Goal: Task Accomplishment & Management: Use online tool/utility

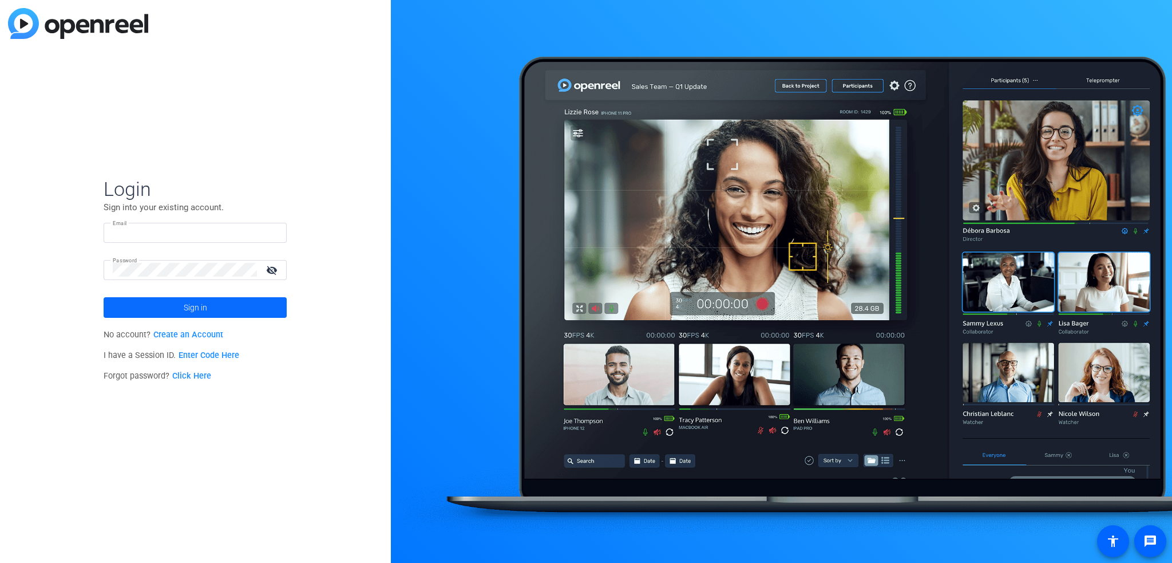
type input "[PERSON_NAME][EMAIL_ADDRESS][DOMAIN_NAME]"
click at [206, 308] on span "Sign in" at bounding box center [195, 307] width 23 height 29
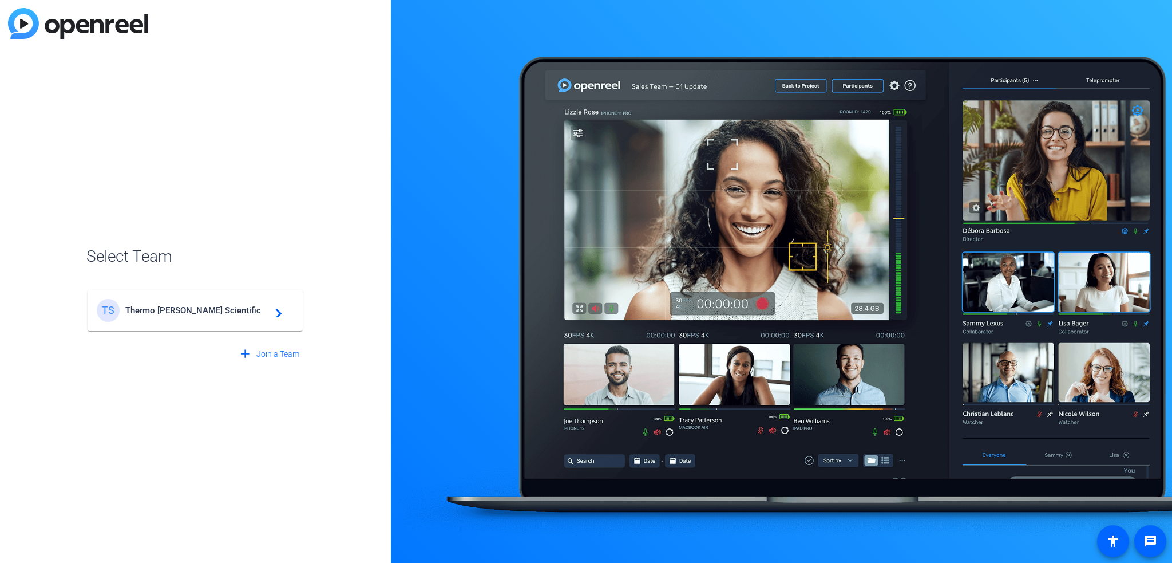
click at [206, 326] on mat-card-content "TS Thermo [PERSON_NAME] Scientific navigate_next" at bounding box center [195, 310] width 215 height 41
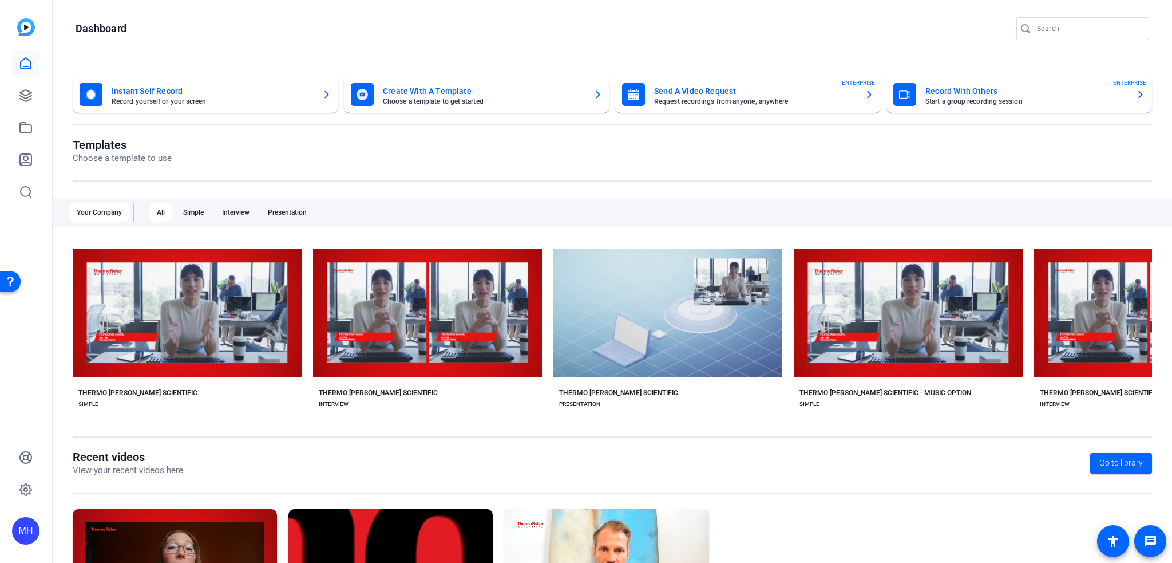
click at [1038, 94] on mat-card-title "Record With Others" at bounding box center [1025, 91] width 201 height 14
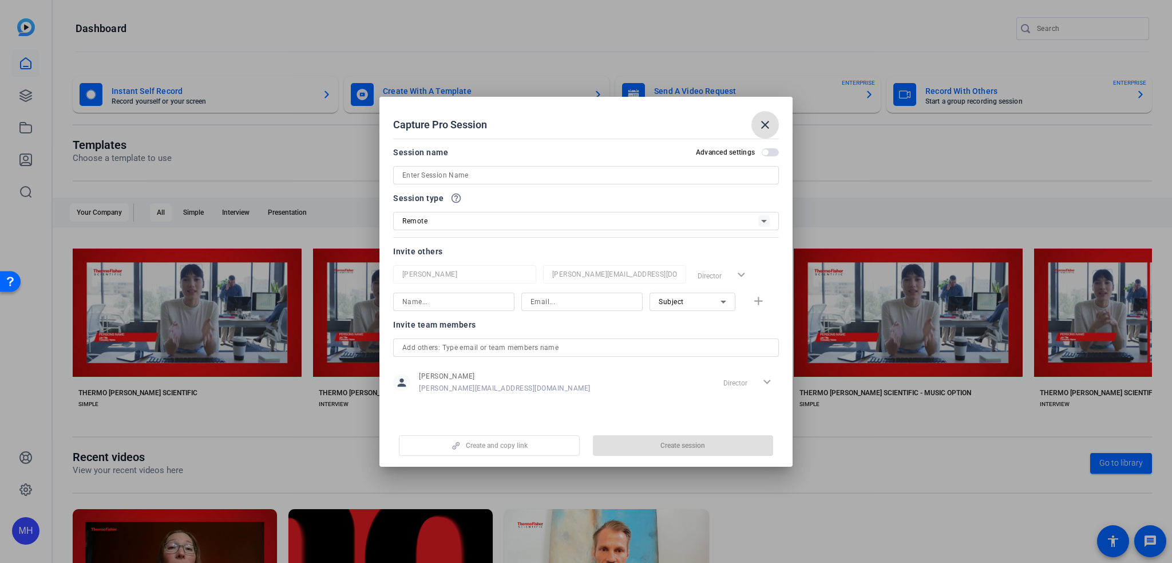
click at [438, 171] on input at bounding box center [585, 175] width 367 height 14
click at [766, 121] on mat-icon "close" at bounding box center [765, 125] width 14 height 14
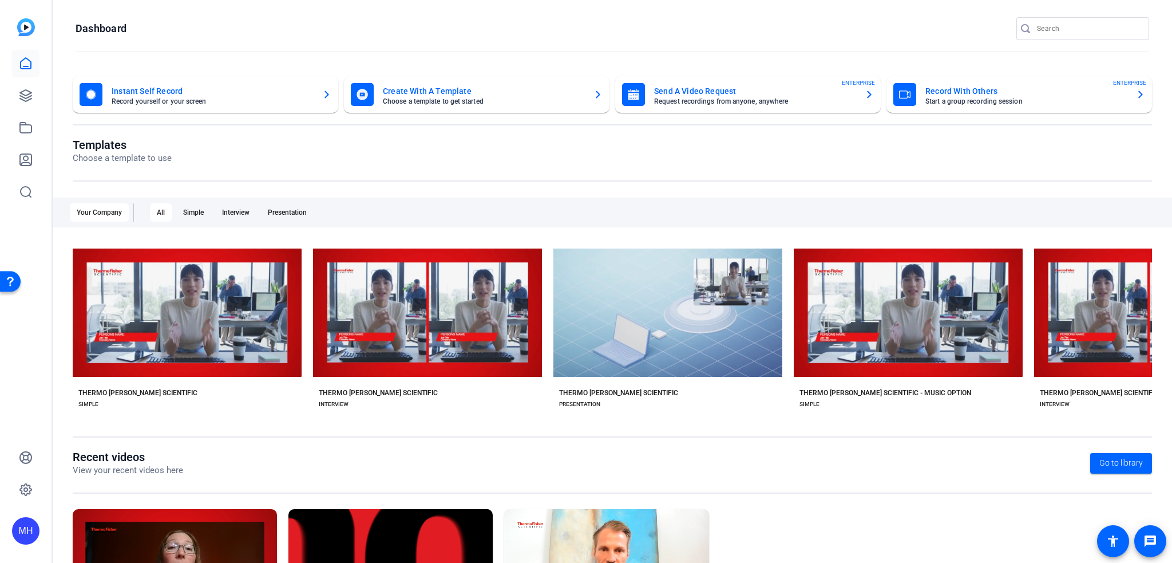
click at [1075, 90] on mat-card-title "Record With Others" at bounding box center [1025, 91] width 201 height 14
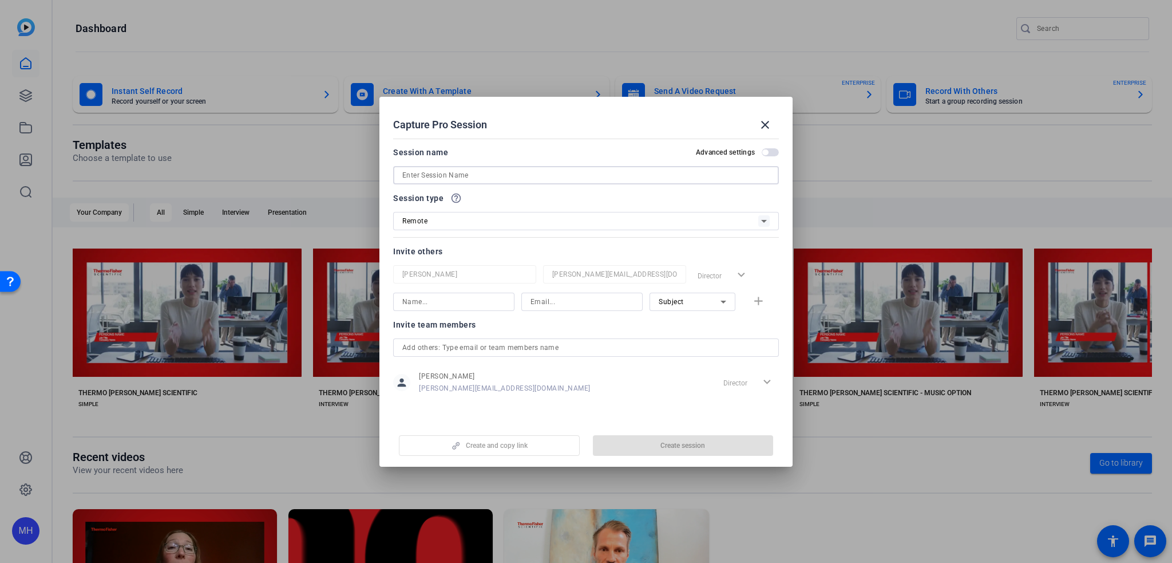
click at [437, 173] on input at bounding box center [585, 175] width 367 height 14
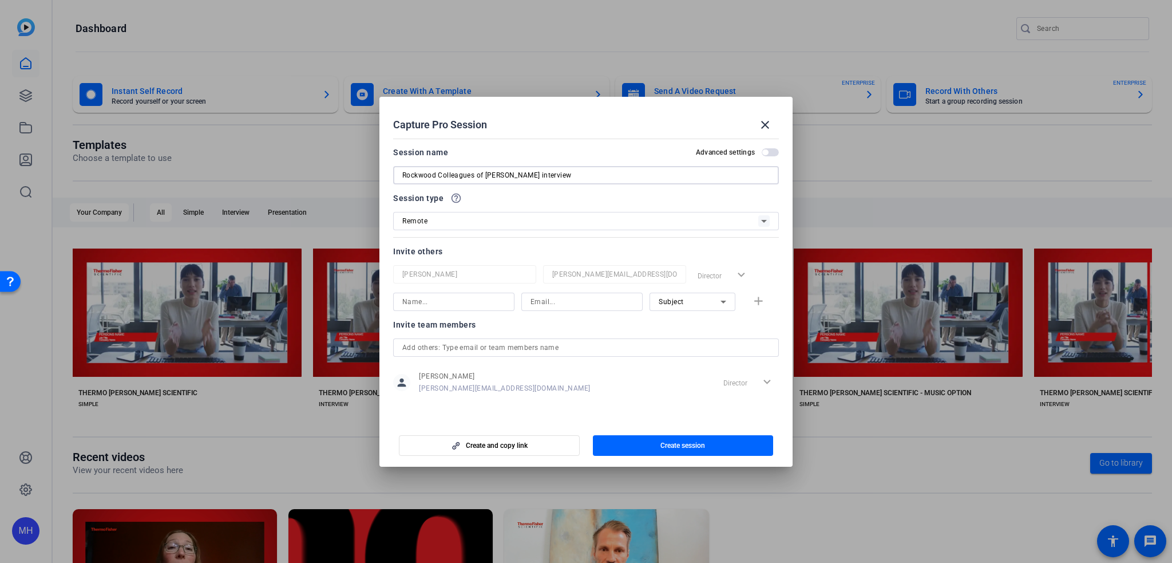
type input "Rockwood Colleagues of [PERSON_NAME] interview"
click at [496, 228] on div "Remote" at bounding box center [580, 220] width 356 height 14
click at [496, 228] on div at bounding box center [586, 281] width 1172 height 563
click at [492, 244] on div "Invite others" at bounding box center [586, 251] width 386 height 14
click at [493, 298] on input at bounding box center [453, 302] width 103 height 14
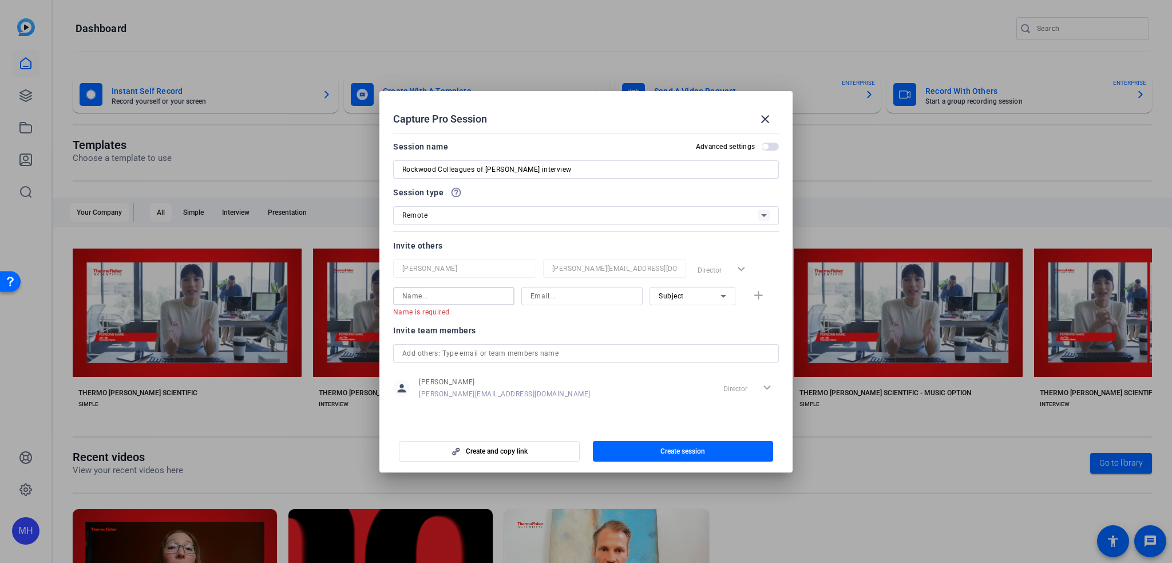
click at [429, 295] on input at bounding box center [453, 296] width 103 height 14
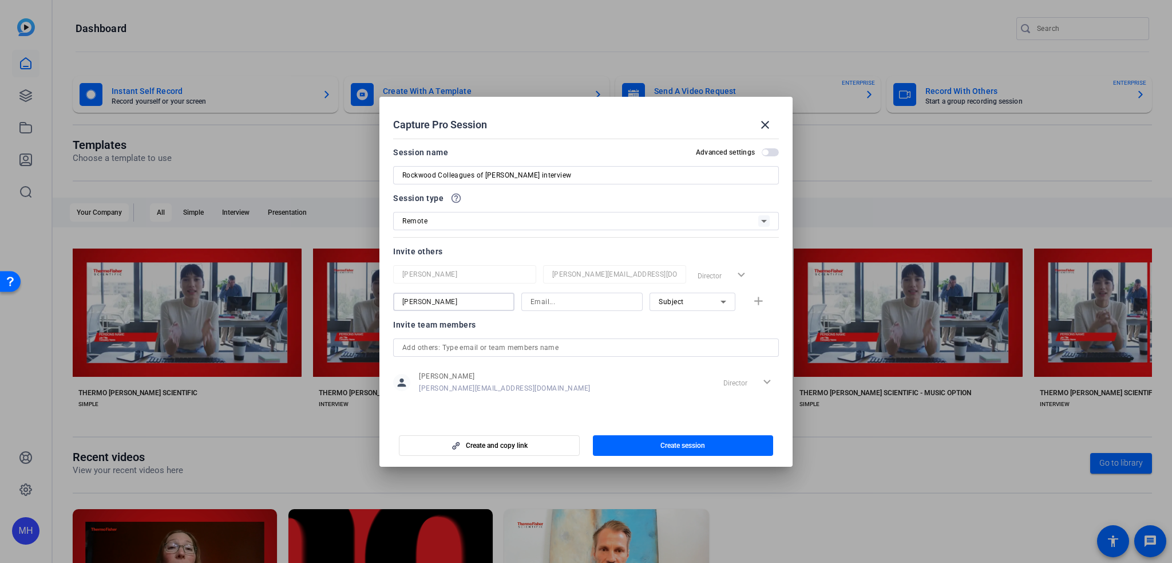
type input "[PERSON_NAME]"
click at [536, 299] on input at bounding box center [582, 302] width 103 height 14
type input "[EMAIL_ADDRESS][PERSON_NAME][DOMAIN_NAME]"
click at [663, 307] on div "Subject" at bounding box center [690, 301] width 62 height 14
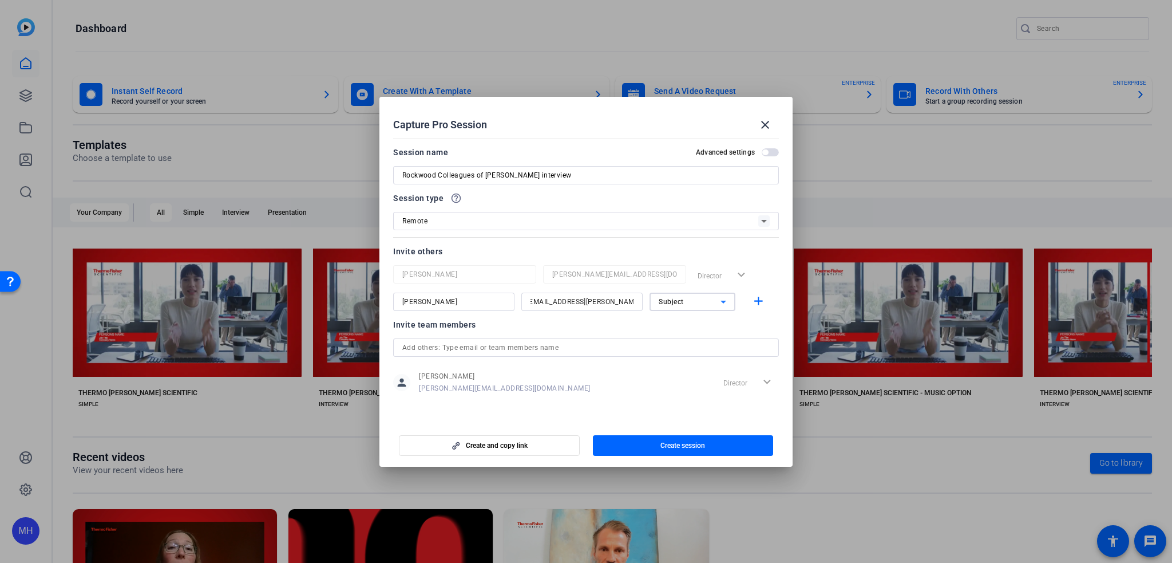
scroll to position [0, 0]
click at [663, 307] on div at bounding box center [586, 281] width 1172 height 563
click at [632, 327] on div "Invite team members" at bounding box center [586, 325] width 386 height 14
click at [632, 326] on div "Invite team members" at bounding box center [586, 325] width 386 height 14
click at [515, 441] on span "Create and copy link" at bounding box center [497, 445] width 62 height 9
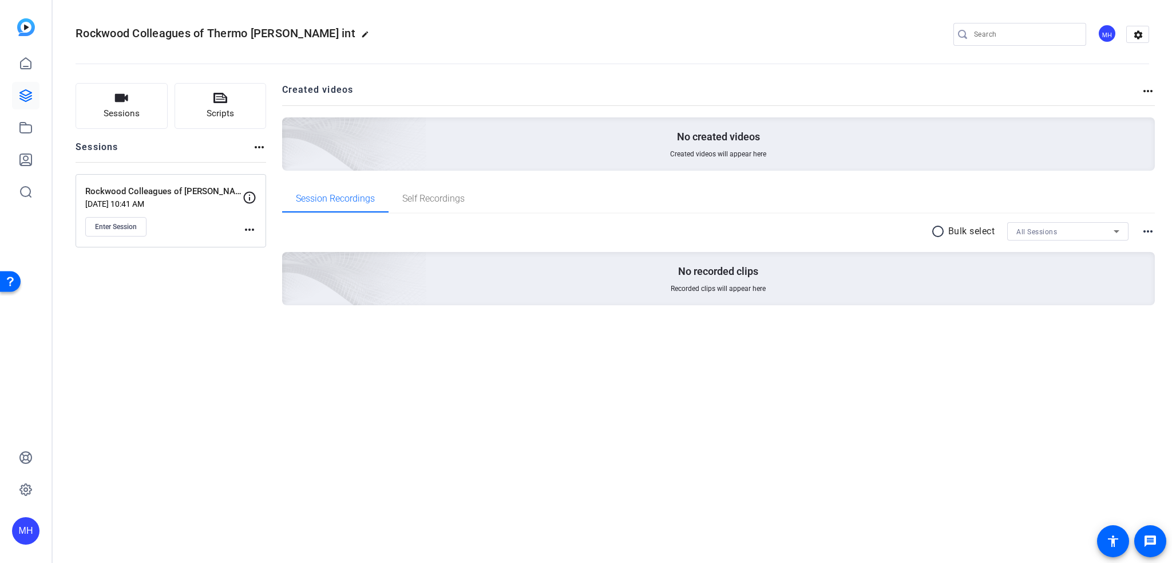
click at [251, 230] on mat-icon "more_horiz" at bounding box center [250, 230] width 14 height 14
click at [128, 226] on div at bounding box center [586, 281] width 1172 height 563
click at [248, 228] on mat-icon "more_horiz" at bounding box center [250, 230] width 14 height 14
click at [260, 245] on span "Edit Session" at bounding box center [278, 246] width 52 height 14
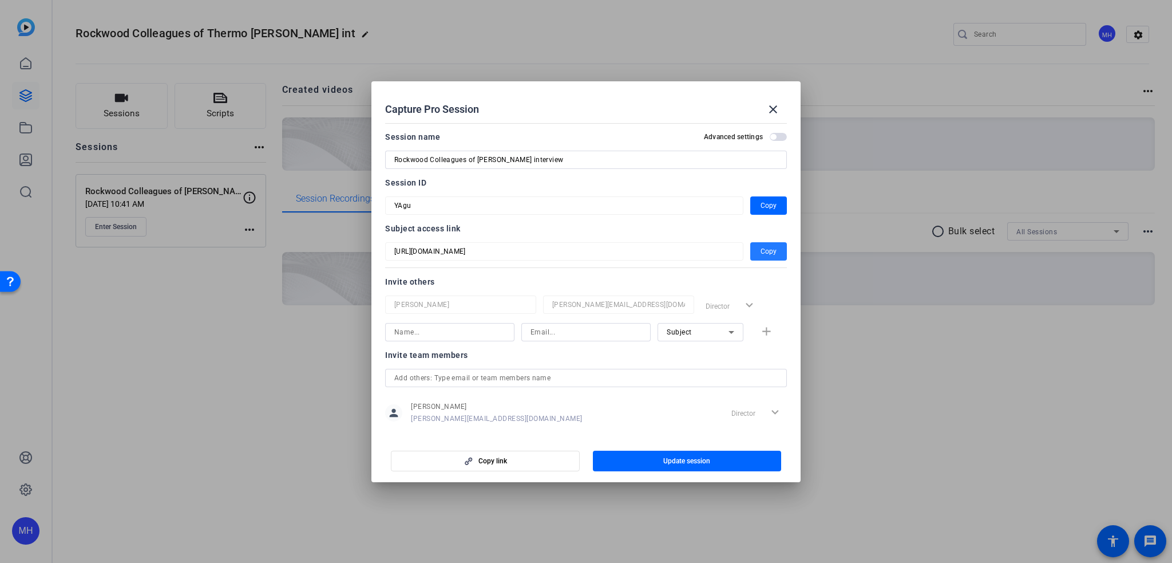
click at [771, 250] on span "button" at bounding box center [768, 251] width 37 height 27
click at [750, 209] on span "button" at bounding box center [768, 205] width 37 height 27
